Goal: Task Accomplishment & Management: Manage account settings

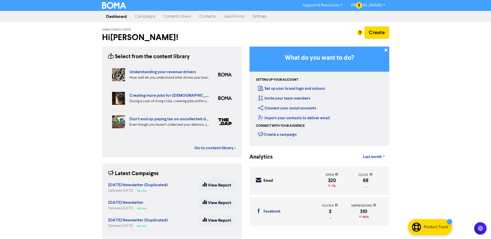
click at [146, 18] on link "Campaigns" at bounding box center [145, 16] width 28 height 10
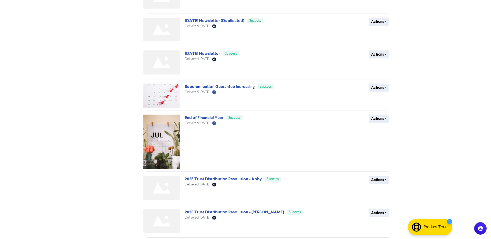
scroll to position [174, 0]
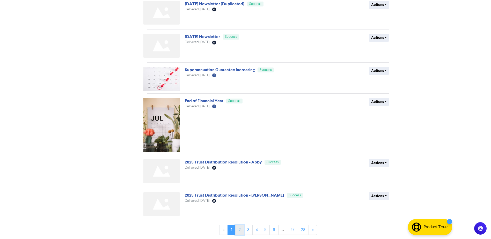
click at [242, 233] on link "2" at bounding box center [239, 230] width 9 height 10
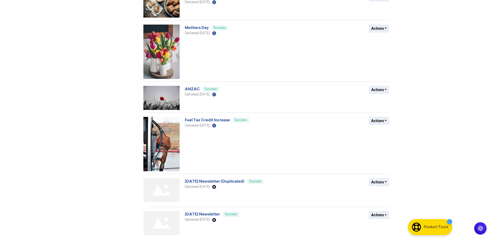
scroll to position [200, 0]
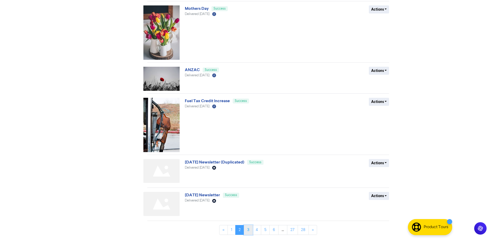
click at [249, 231] on link "3" at bounding box center [248, 230] width 9 height 10
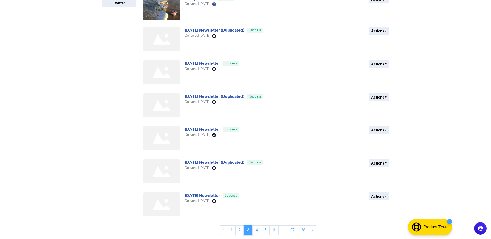
scroll to position [140, 0]
click at [255, 231] on link "4" at bounding box center [257, 230] width 9 height 10
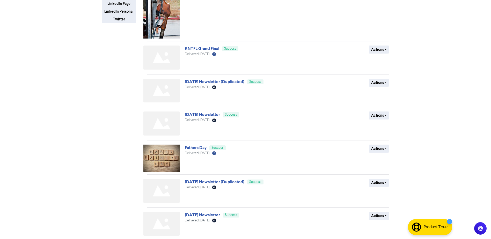
scroll to position [130, 0]
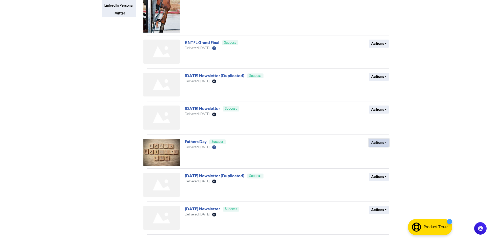
click at [376, 142] on button "Actions" at bounding box center [379, 143] width 20 height 8
click at [381, 150] on button "Duplicate" at bounding box center [389, 154] width 41 height 8
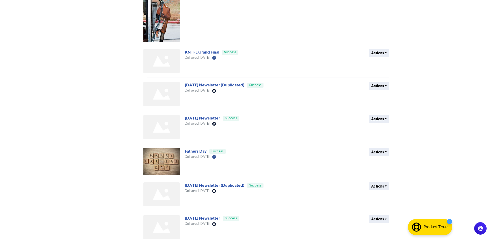
scroll to position [176, 0]
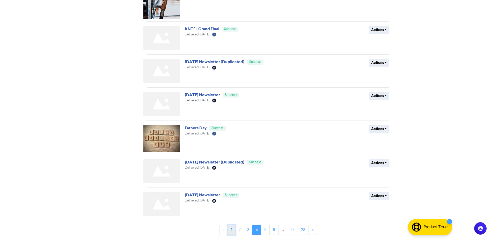
click at [232, 233] on link "1" at bounding box center [232, 230] width 8 height 10
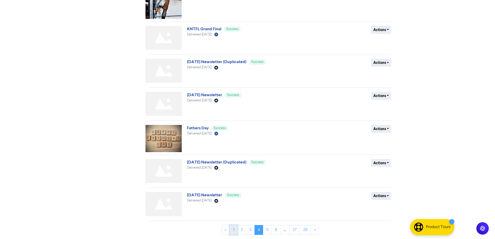
scroll to position [0, 0]
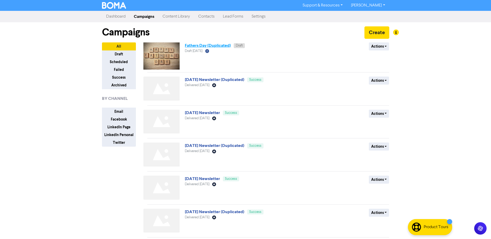
click at [208, 45] on link "Fathers Day (Duplicated)" at bounding box center [208, 45] width 46 height 5
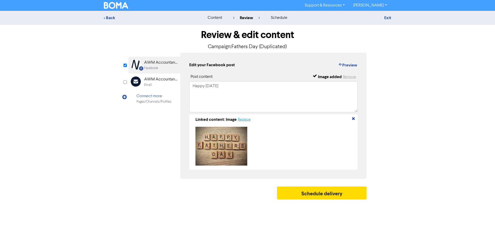
click at [245, 122] on button "Replace" at bounding box center [244, 120] width 13 height 6
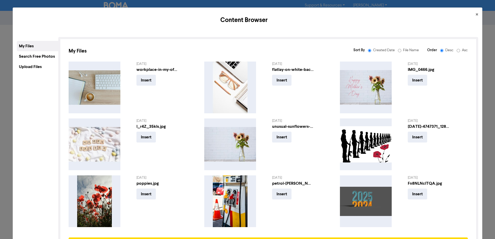
click at [30, 58] on div "Search Free Photos" at bounding box center [37, 56] width 41 height 10
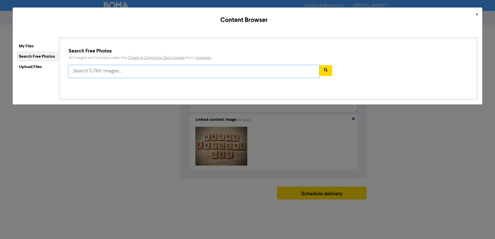
click at [93, 70] on input "text" at bounding box center [194, 71] width 251 height 12
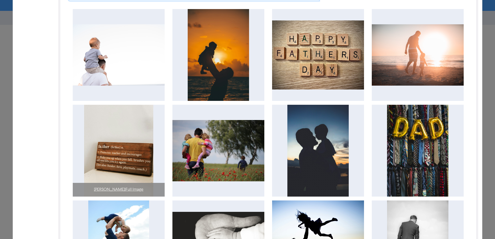
scroll to position [78, 0]
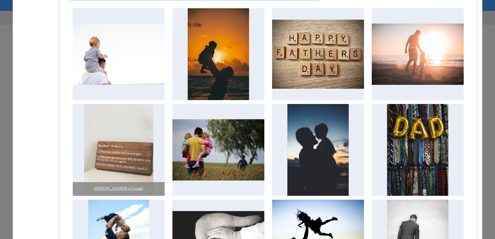
type input "fathers day"
click at [122, 163] on img at bounding box center [118, 150] width 69 height 92
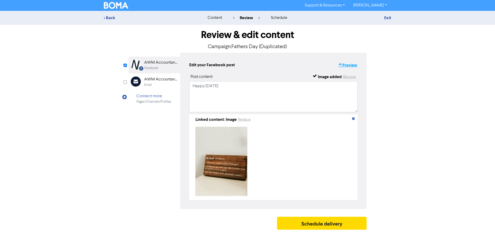
click at [345, 65] on button "Preview" at bounding box center [348, 65] width 20 height 7
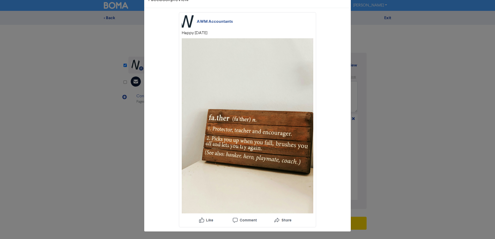
scroll to position [0, 0]
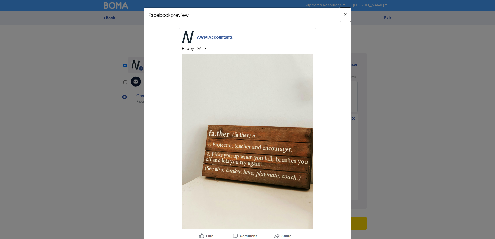
click at [346, 12] on button "×" at bounding box center [345, 15] width 11 height 15
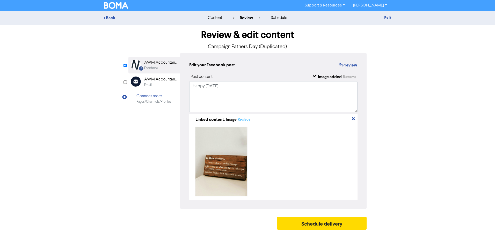
click at [245, 119] on button "Replace" at bounding box center [244, 120] width 13 height 6
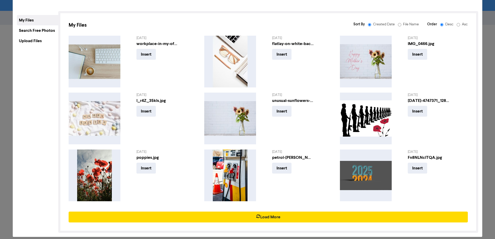
click at [39, 32] on div "Search Free Photos" at bounding box center [37, 30] width 41 height 10
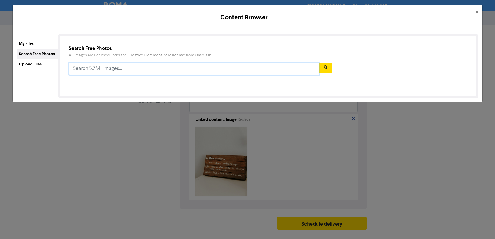
click at [124, 73] on input "text" at bounding box center [194, 69] width 251 height 12
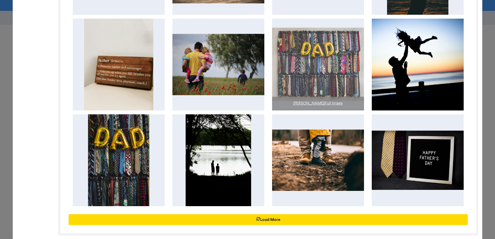
scroll to position [168, 0]
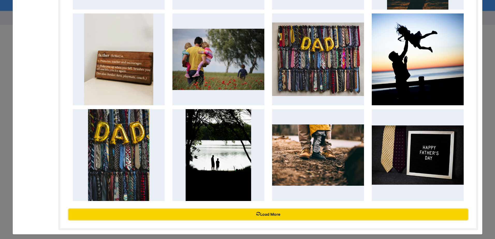
click at [278, 214] on button "Load More" at bounding box center [268, 214] width 399 height 11
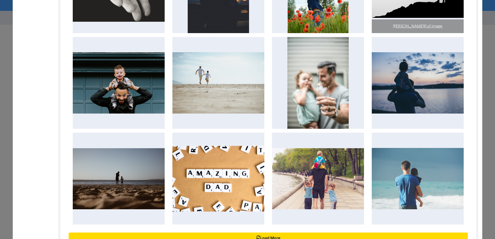
scroll to position [453, 0]
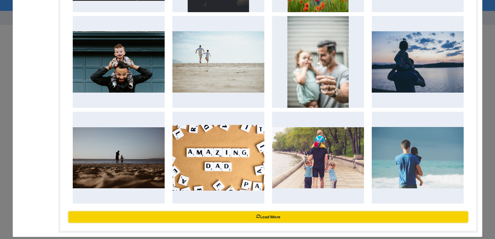
click at [279, 212] on button "Load More" at bounding box center [268, 217] width 399 height 11
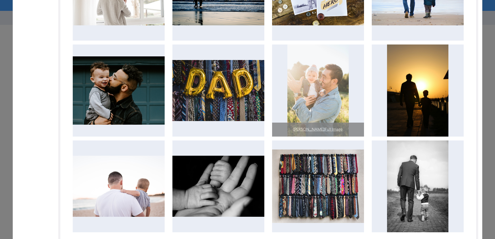
scroll to position [738, 0]
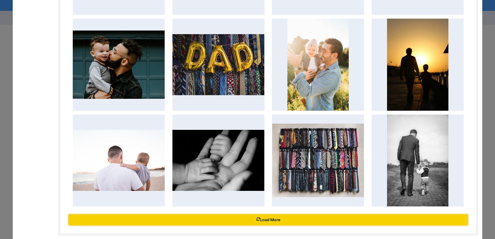
click at [287, 215] on button "Load More" at bounding box center [268, 220] width 399 height 11
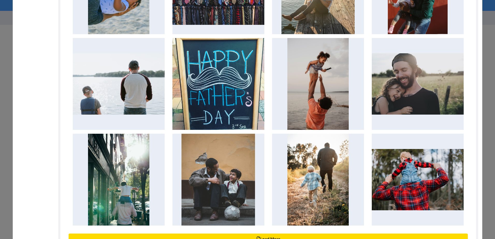
scroll to position [1023, 0]
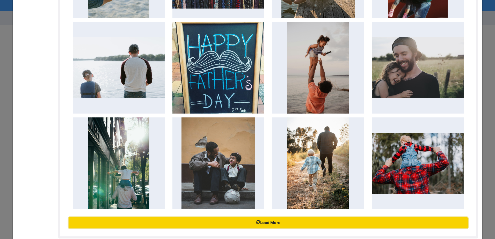
click at [305, 218] on button "Load More" at bounding box center [268, 223] width 399 height 11
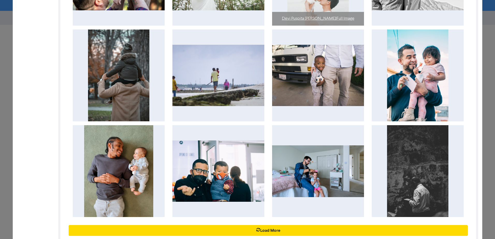
scroll to position [1308, 0]
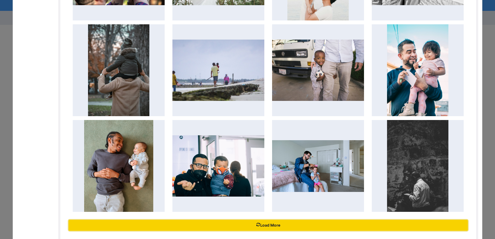
click at [299, 220] on button "Load More" at bounding box center [268, 225] width 399 height 11
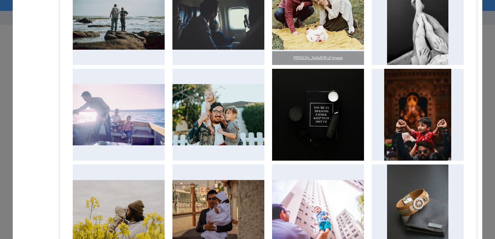
scroll to position [1592, 0]
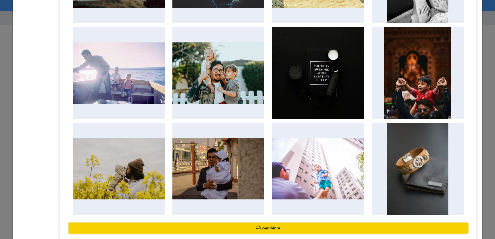
click at [298, 223] on button "Load More" at bounding box center [268, 228] width 399 height 11
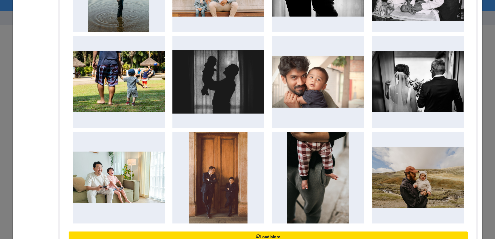
scroll to position [1877, 0]
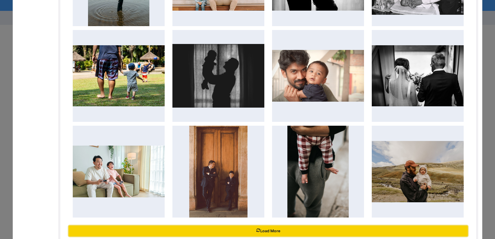
click at [288, 226] on button "Load More" at bounding box center [268, 231] width 399 height 11
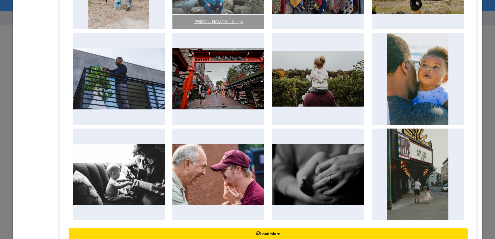
scroll to position [2162, 0]
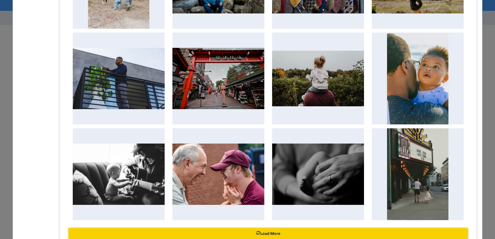
click at [316, 228] on button "Load More" at bounding box center [268, 233] width 399 height 11
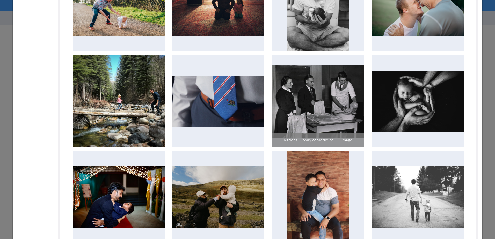
scroll to position [2447, 0]
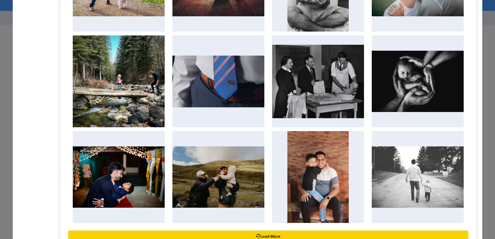
click at [286, 231] on button "Load More" at bounding box center [268, 236] width 399 height 11
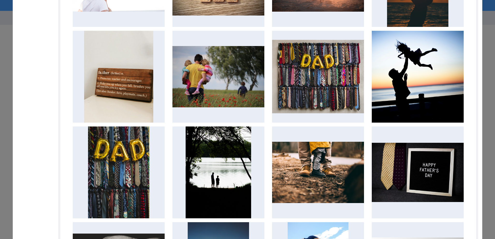
scroll to position [0, 0]
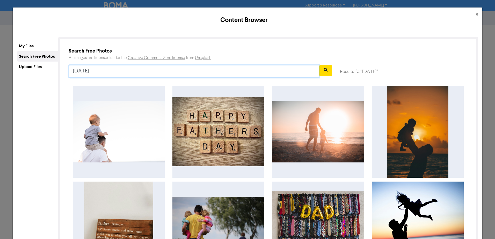
drag, startPoint x: 101, startPoint y: 72, endPoint x: 361, endPoint y: 74, distance: 260.1
click at [357, 75] on div "[DATE] Results for " [DATE] "" at bounding box center [268, 73] width 407 height 17
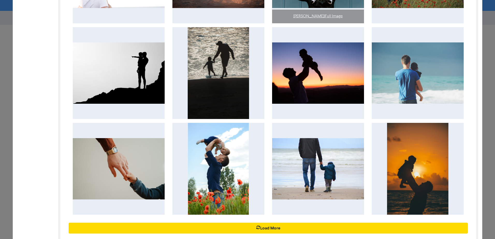
scroll to position [168, 0]
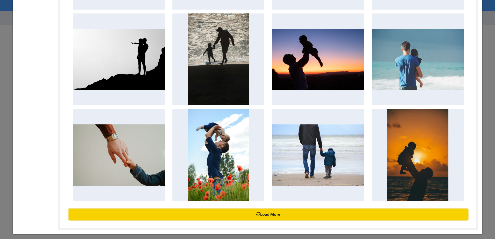
click at [311, 212] on button "Load More" at bounding box center [268, 214] width 399 height 11
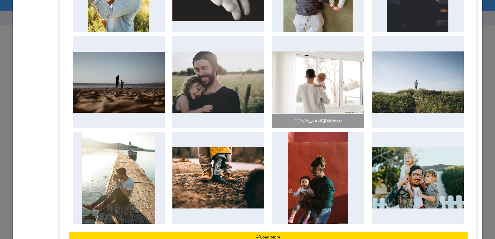
scroll to position [453, 0]
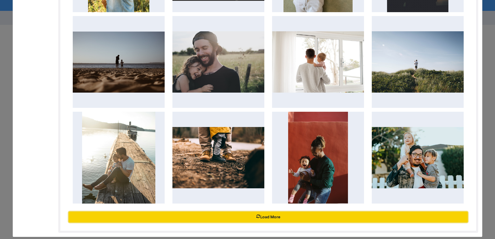
click at [284, 212] on button "Load More" at bounding box center [268, 217] width 399 height 11
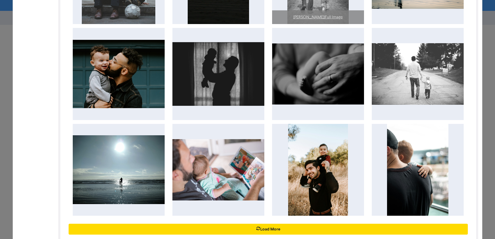
scroll to position [738, 0]
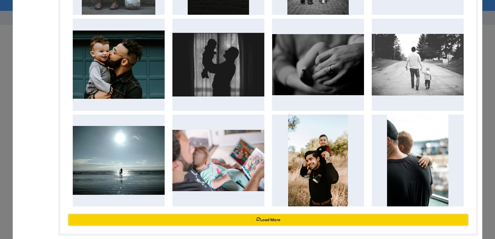
click at [247, 215] on button "Load More" at bounding box center [268, 220] width 399 height 11
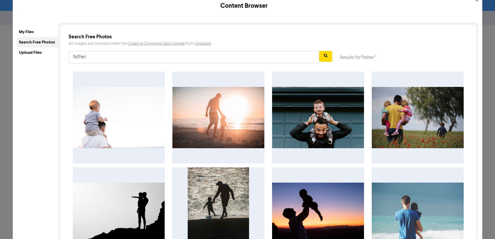
scroll to position [0, 0]
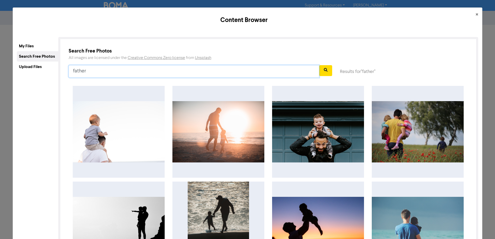
click at [133, 69] on input "father" at bounding box center [194, 71] width 251 height 12
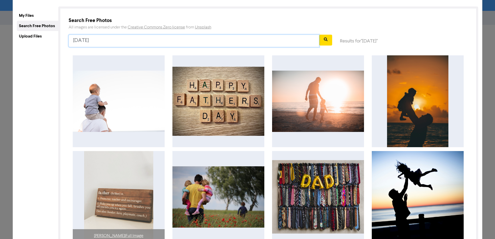
scroll to position [78, 0]
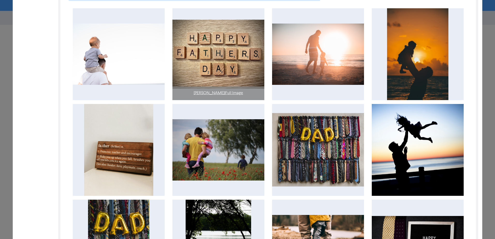
type input "[DATE]"
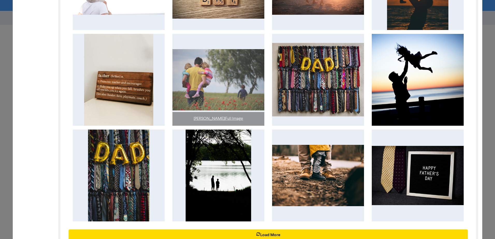
scroll to position [168, 0]
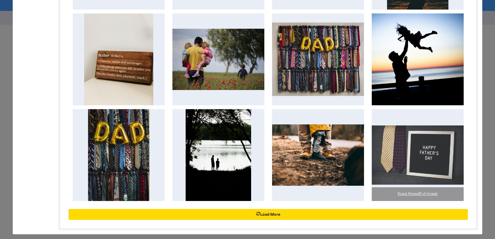
click at [425, 166] on img at bounding box center [418, 155] width 92 height 59
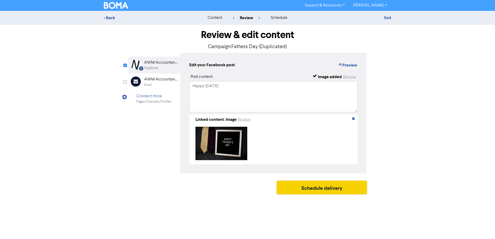
click at [313, 188] on button "Schedule delivery" at bounding box center [322, 187] width 90 height 13
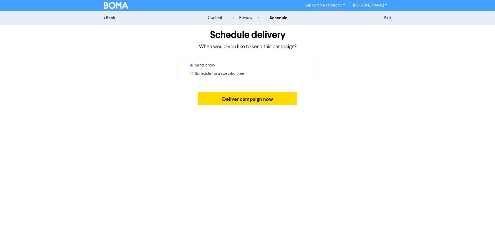
click at [225, 75] on label "Schedule for a specific time" at bounding box center [219, 74] width 49 height 6
click at [193, 75] on input "Schedule for a specific time" at bounding box center [191, 73] width 3 height 3
radio input "true"
radio input "false"
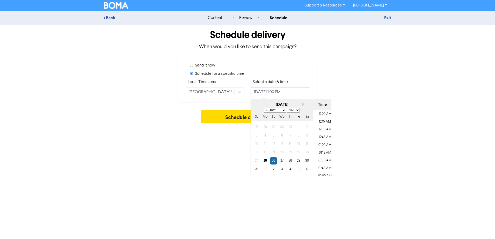
click at [279, 92] on input "[DATE] 1:00 PM" at bounding box center [280, 92] width 59 height 10
click at [304, 104] on button "Next month" at bounding box center [305, 105] width 4 height 4
select select "8"
click at [256, 135] on div "7" at bounding box center [256, 135] width 7 height 7
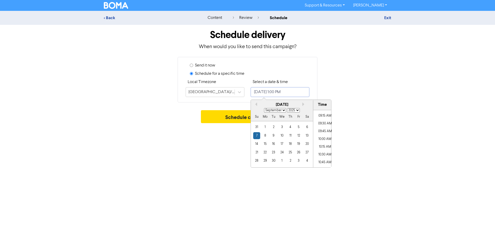
scroll to position [275, 0]
click at [326, 126] on li "09:15 AM" at bounding box center [324, 127] width 23 height 8
type input "[DATE] 9:15 AM"
click at [352, 120] on div "Schedule campaign" at bounding box center [248, 118] width 288 height 16
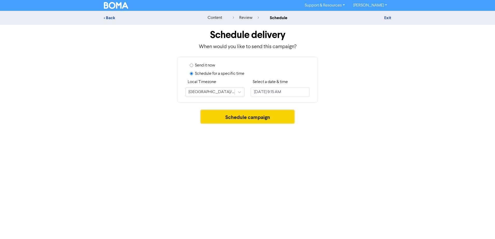
click at [258, 116] on button "Schedule campaign" at bounding box center [248, 116] width 94 height 13
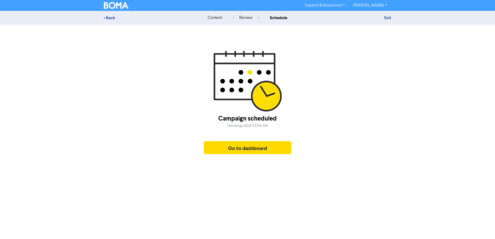
click at [182, 103] on div "Campaign scheduled Delivering [DATE][DATE] 9:15 AM Go to dashboard" at bounding box center [248, 104] width 288 height 106
click at [110, 6] on img at bounding box center [116, 5] width 24 height 7
